Goal: Task Accomplishment & Management: Use online tool/utility

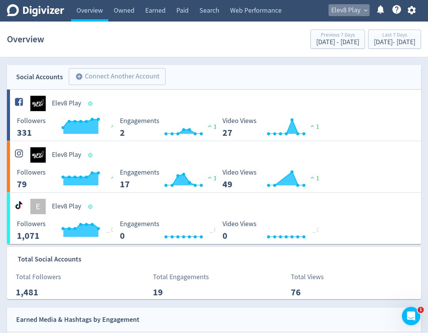
click at [359, 15] on span "Elev8 Play" at bounding box center [345, 10] width 29 height 12
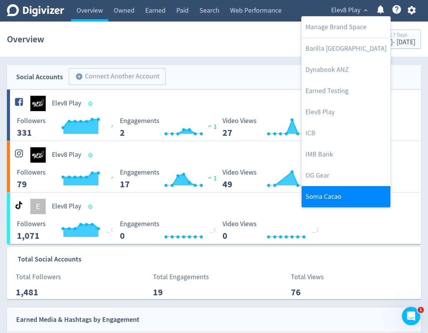
click at [333, 192] on link "Soma Cacao" at bounding box center [346, 196] width 89 height 21
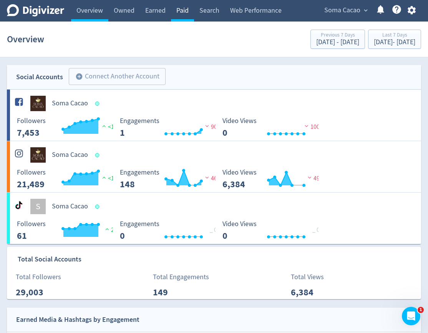
click at [191, 17] on link "Paid" at bounding box center [182, 11] width 23 height 22
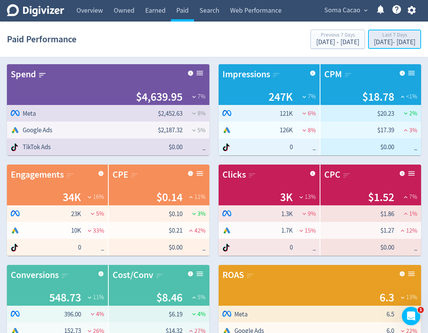
click at [382, 44] on div "[DATE] - [DATE]" at bounding box center [395, 42] width 42 height 7
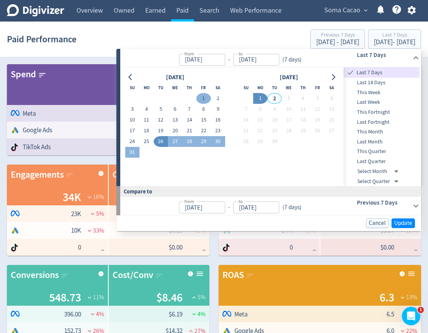
click at [201, 98] on button "1" at bounding box center [203, 98] width 14 height 11
type input "[DATE]"
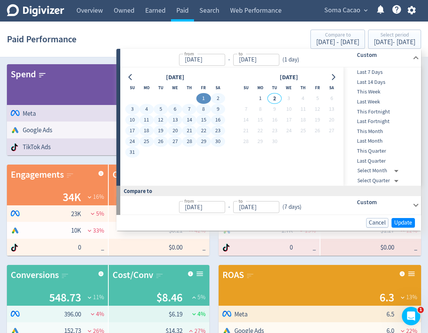
click at [131, 154] on button "31" at bounding box center [132, 152] width 14 height 11
type input "[DATE]"
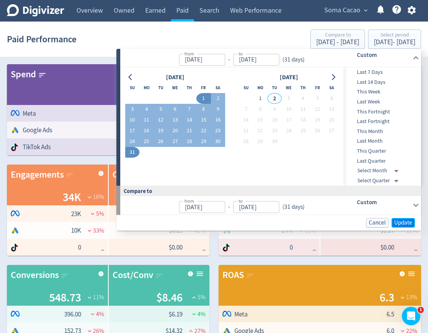
click at [400, 221] on span "Update" at bounding box center [403, 223] width 18 height 6
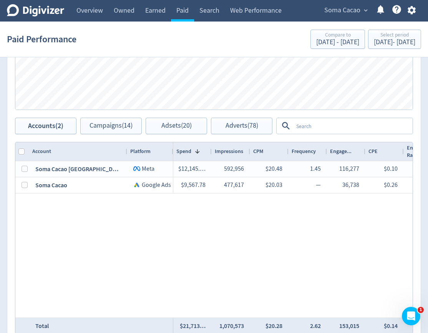
scroll to position [441, 0]
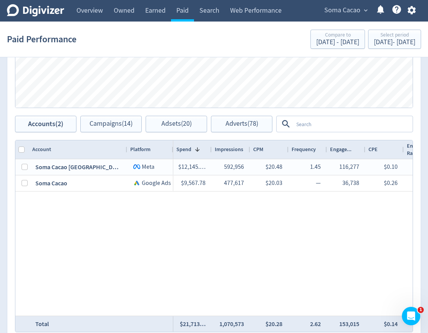
click at [303, 130] on textarea at bounding box center [352, 124] width 119 height 14
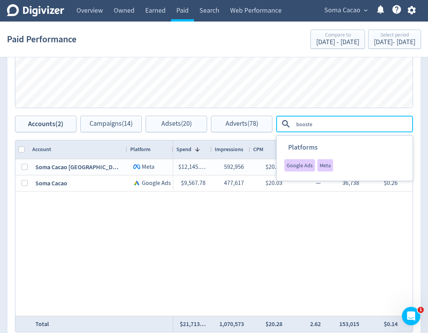
type textarea "boosted"
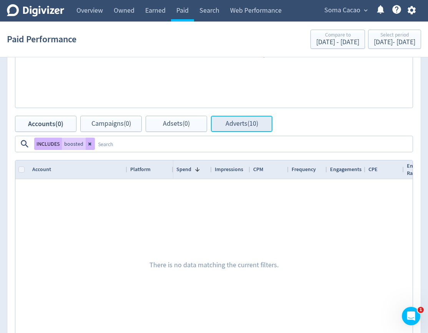
click at [233, 124] on span "Adverts (10)" at bounding box center [242, 123] width 33 height 7
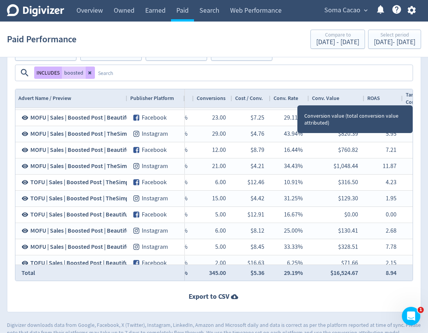
drag, startPoint x: 346, startPoint y: 78, endPoint x: 364, endPoint y: 78, distance: 18.1
click at [364, 89] on div at bounding box center [364, 98] width 3 height 18
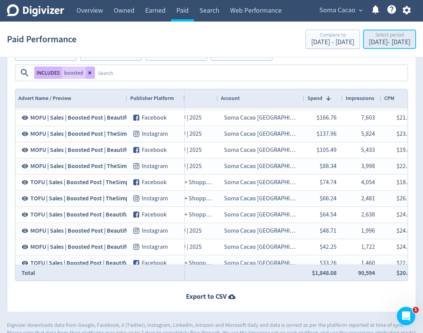
click at [378, 45] on div "[DATE] - [DATE]" at bounding box center [390, 42] width 42 height 7
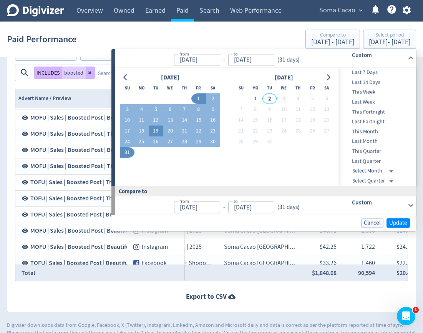
click at [156, 132] on button "19" at bounding box center [156, 131] width 14 height 11
type input "[DATE]"
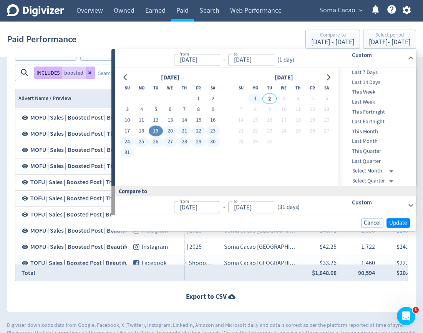
click at [256, 99] on button "1" at bounding box center [255, 98] width 14 height 11
type input "[DATE]"
